Goal: Book appointment/travel/reservation

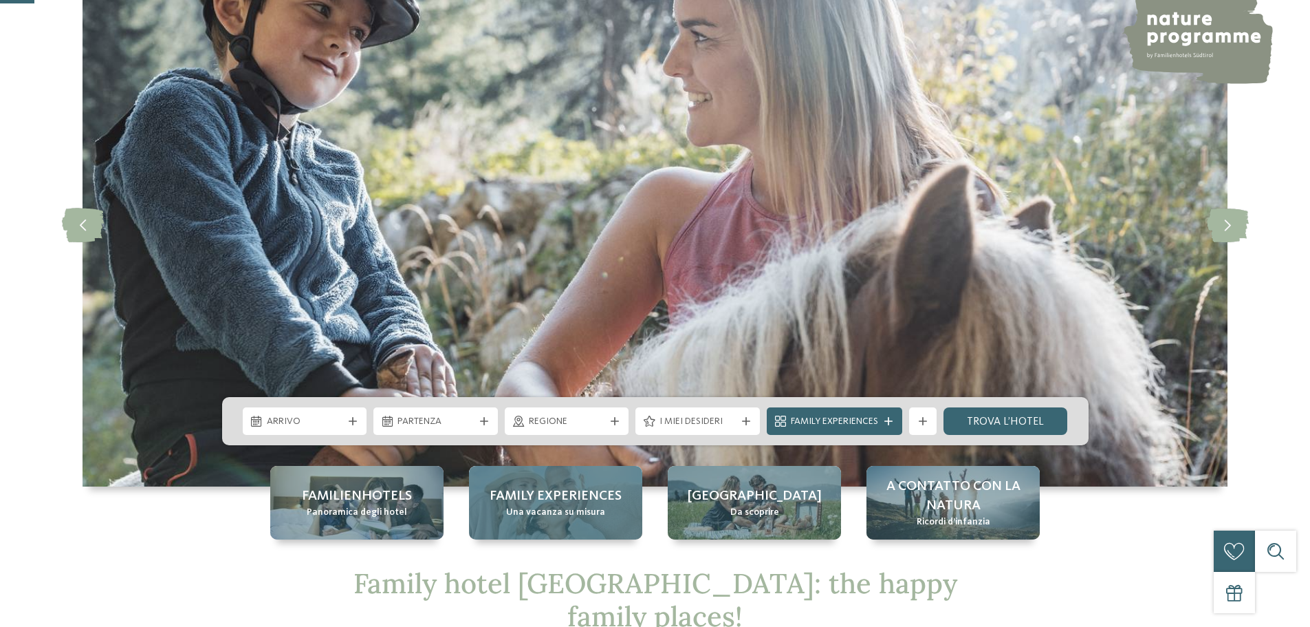
scroll to position [206, 0]
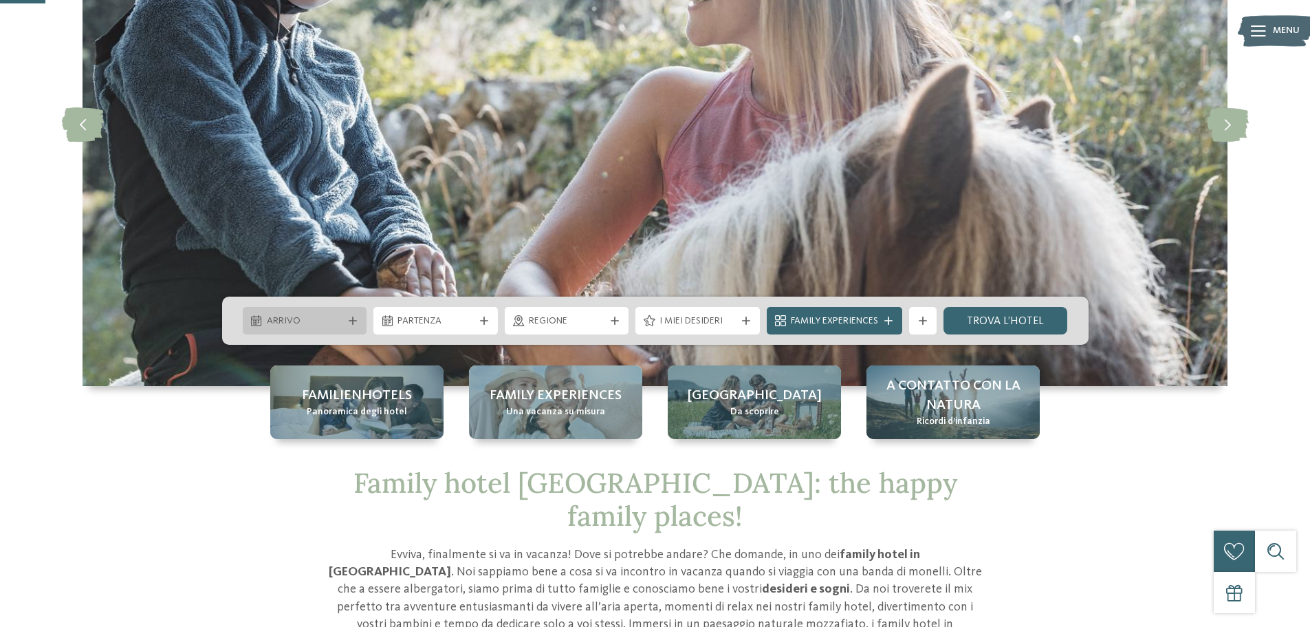
click at [358, 323] on div at bounding box center [353, 320] width 14 height 8
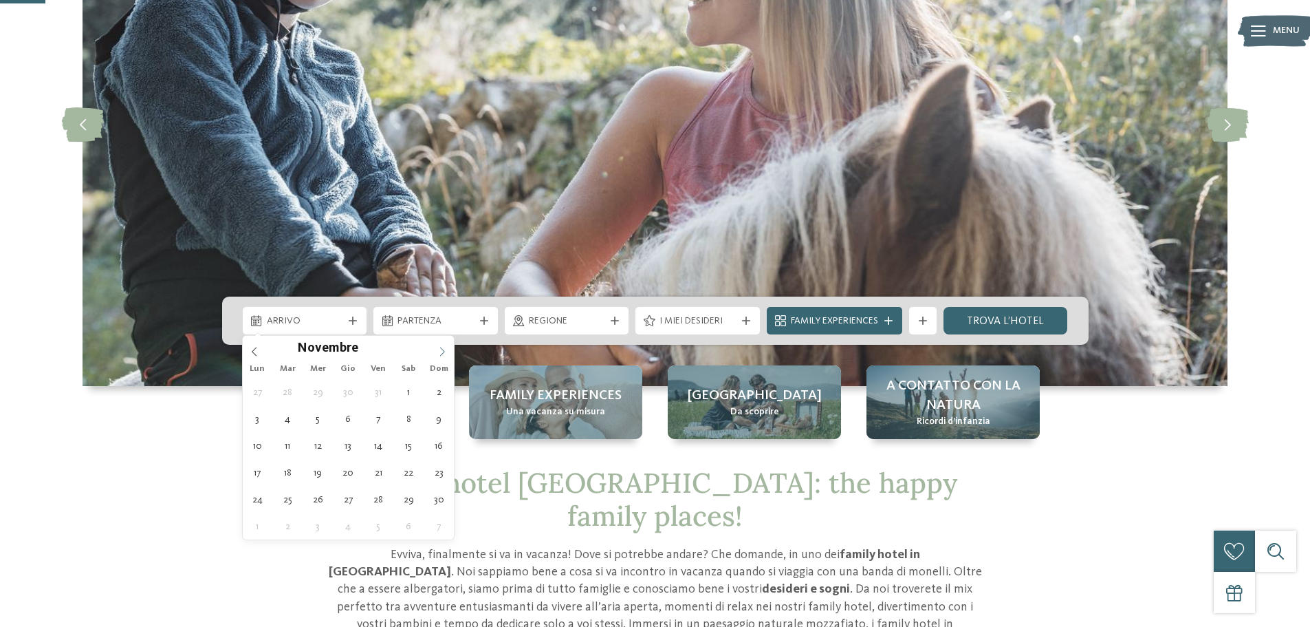
click at [444, 351] on icon at bounding box center [442, 352] width 10 height 10
type div "[DATE]"
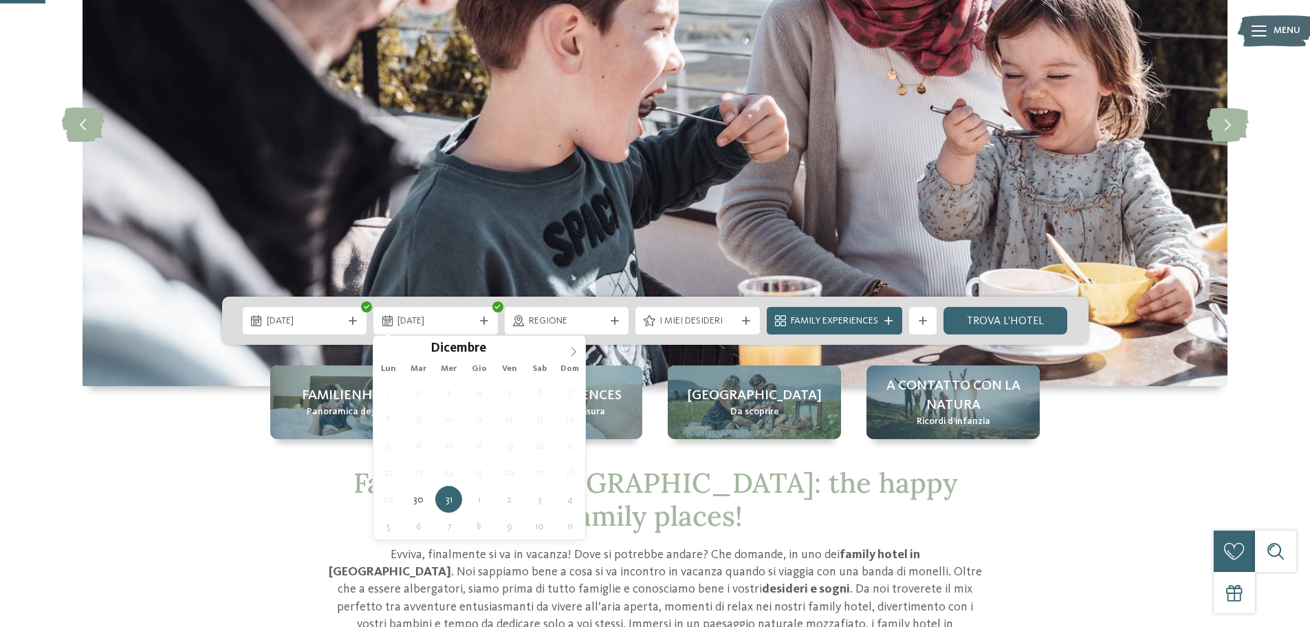
type input "****"
click at [569, 351] on icon at bounding box center [574, 352] width 10 height 10
type div "[DATE]"
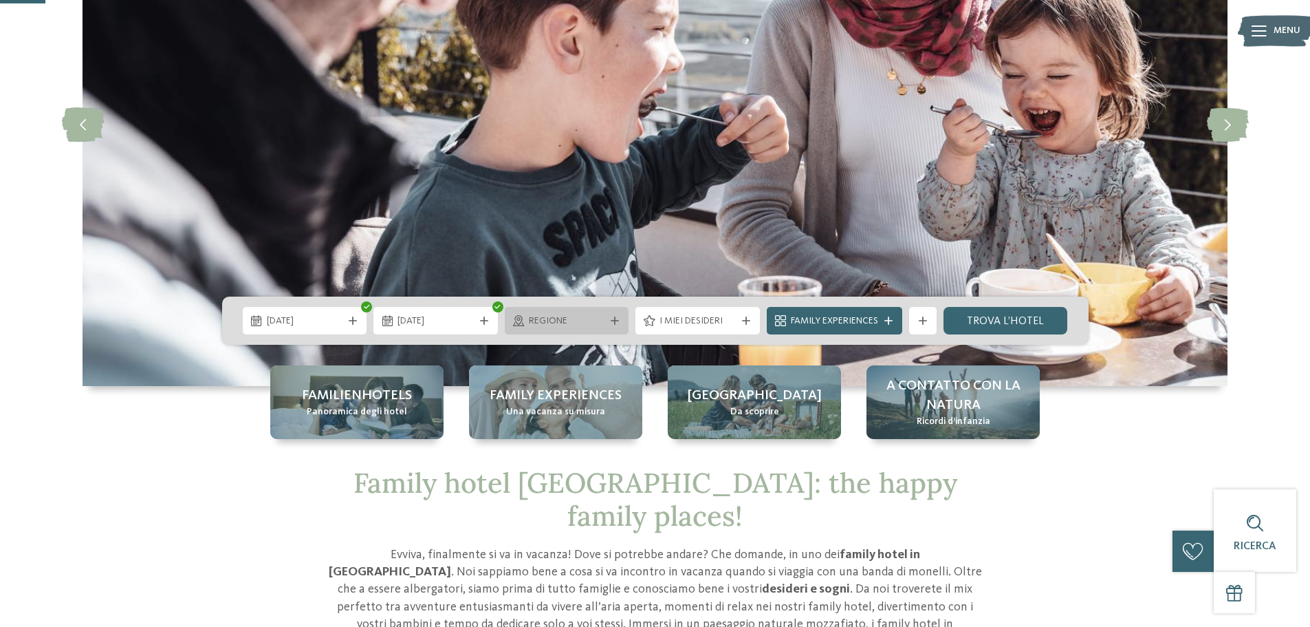
click at [545, 323] on span "Regione" at bounding box center [567, 321] width 76 height 14
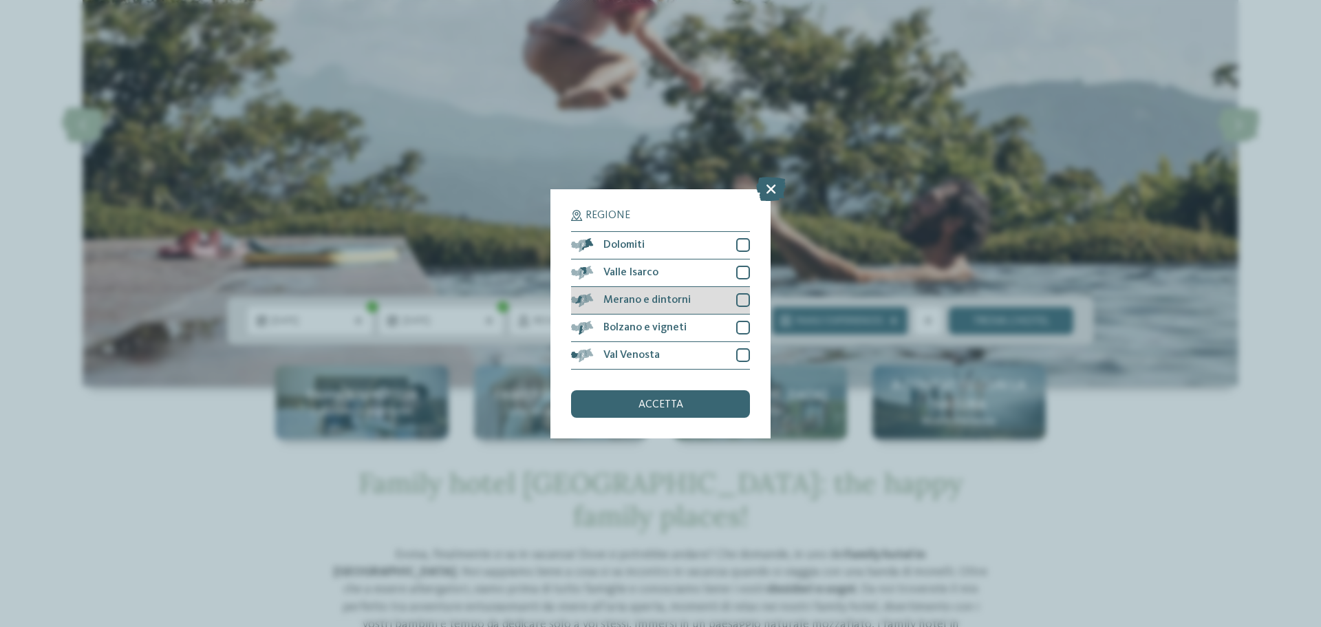
click at [742, 300] on div at bounding box center [743, 300] width 14 height 14
click at [741, 263] on div "Valle Isarco" at bounding box center [660, 273] width 179 height 28
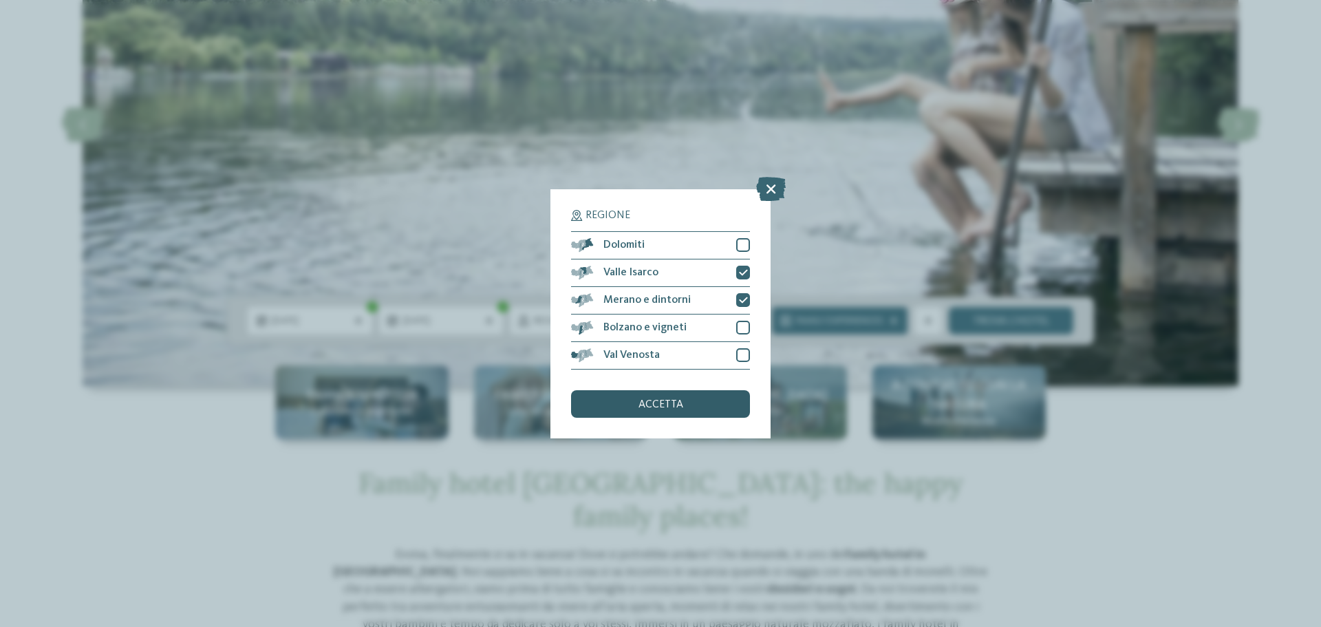
click at [706, 398] on div "accetta" at bounding box center [660, 404] width 179 height 28
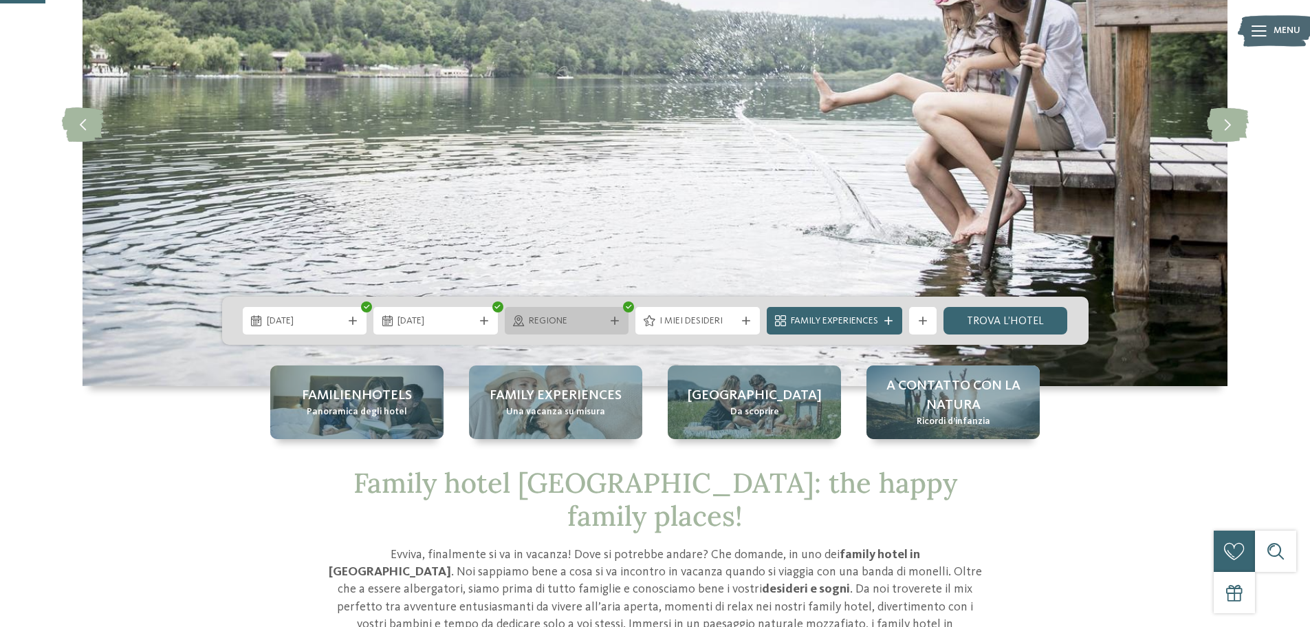
click at [600, 320] on span "Regione" at bounding box center [567, 321] width 76 height 14
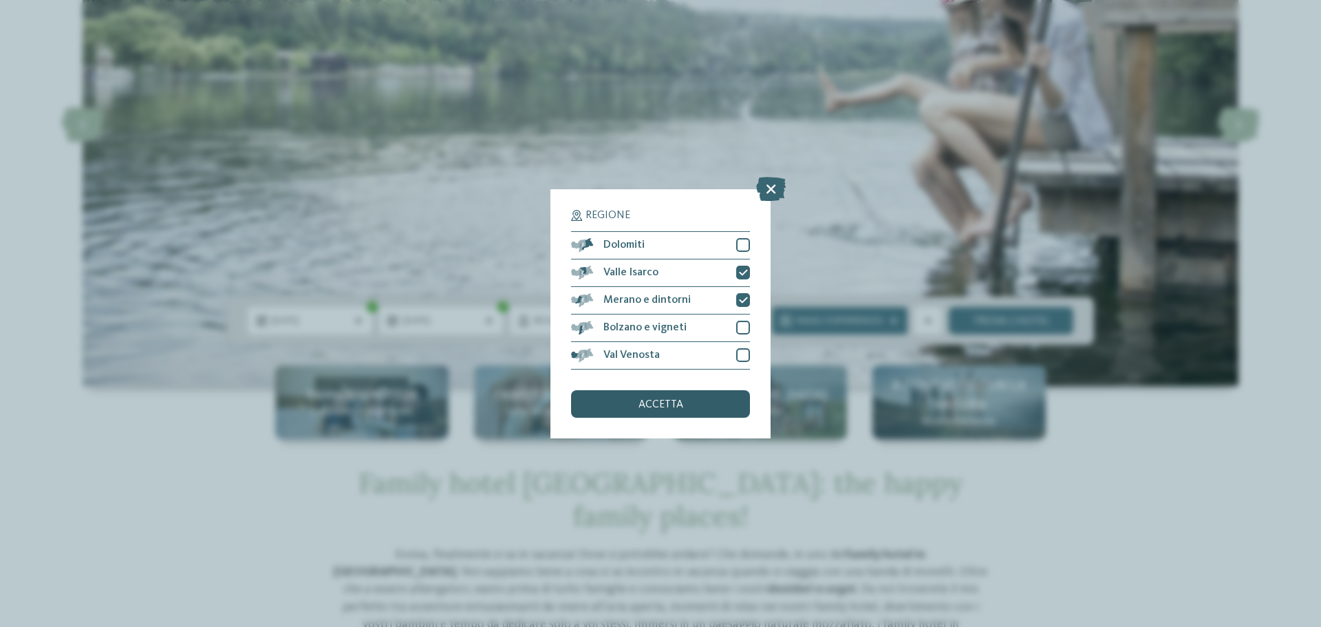
click at [706, 406] on div "accetta" at bounding box center [660, 404] width 179 height 28
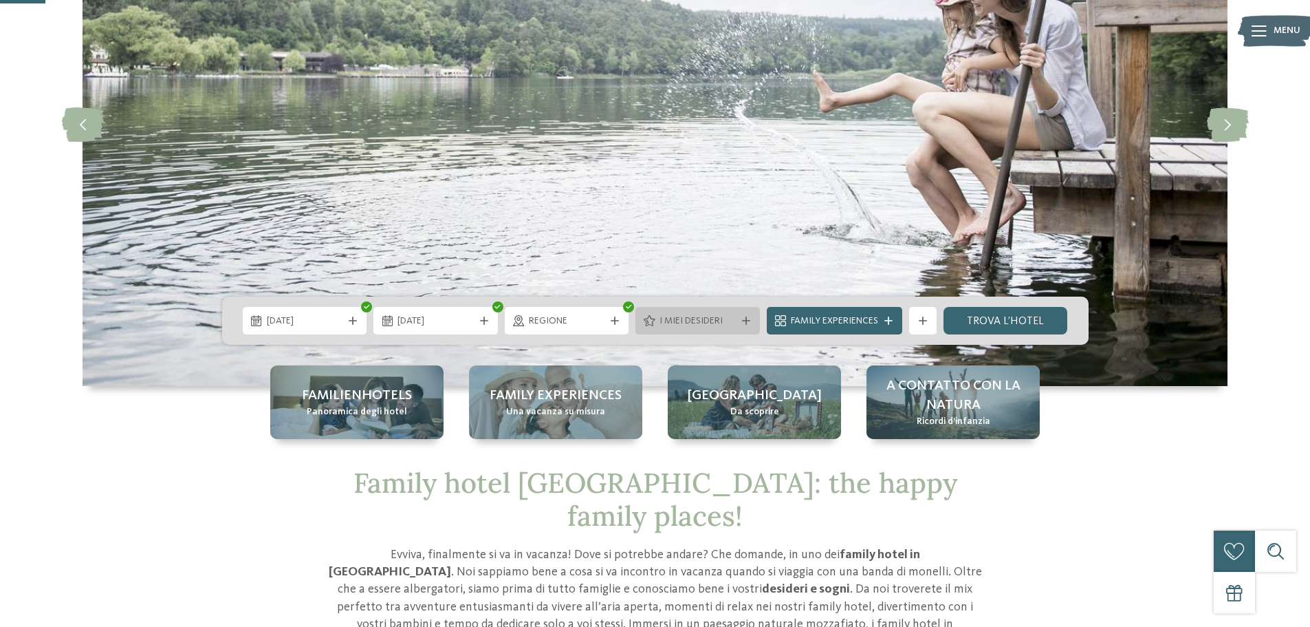
click at [721, 315] on span "I miei desideri" at bounding box center [698, 321] width 76 height 14
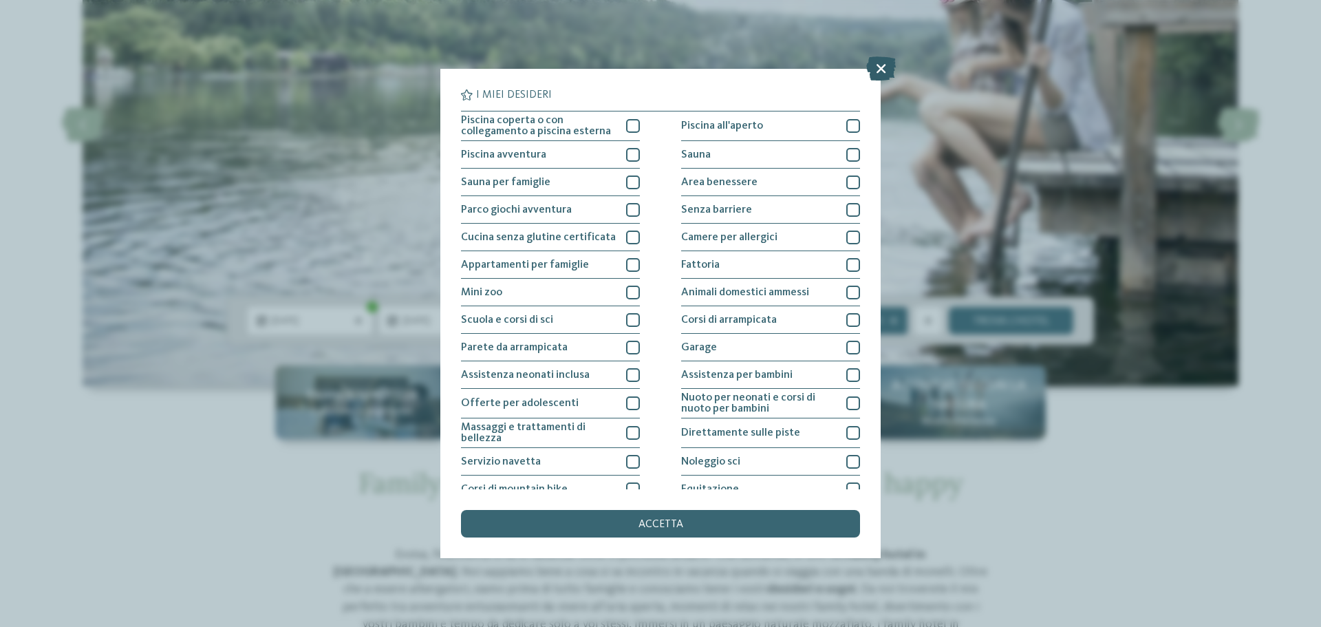
click at [878, 72] on icon at bounding box center [881, 68] width 30 height 24
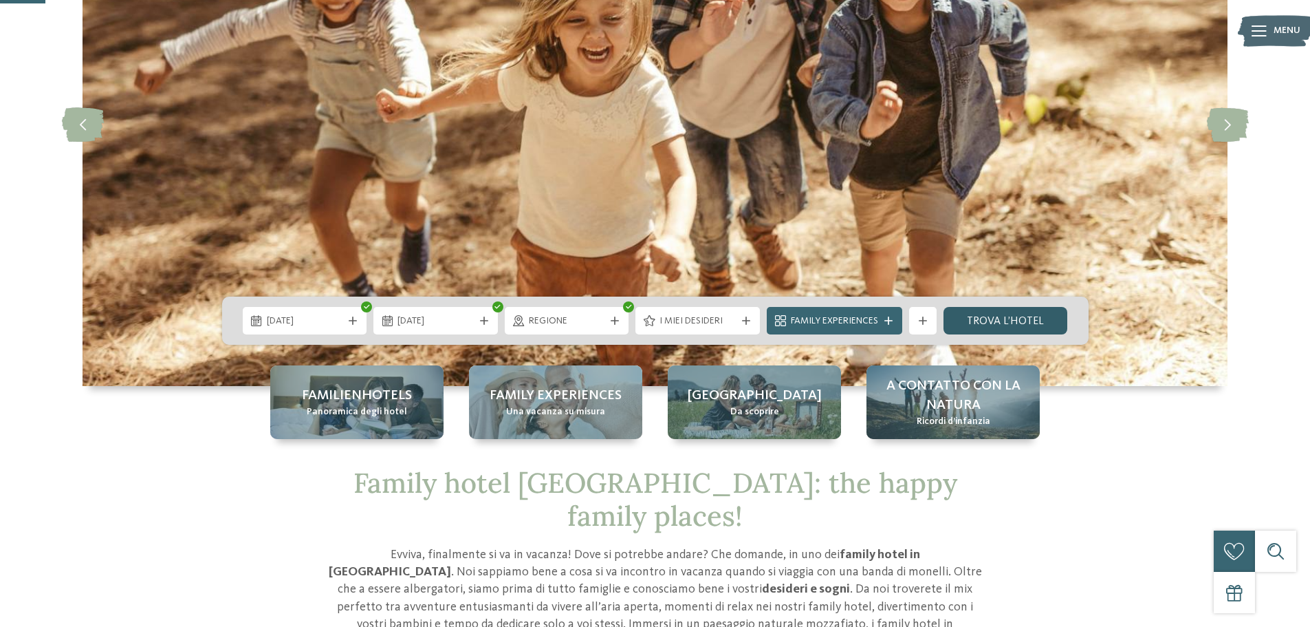
click at [978, 320] on link "trova l’hotel" at bounding box center [1006, 321] width 124 height 28
